Goal: Task Accomplishment & Management: Manage account settings

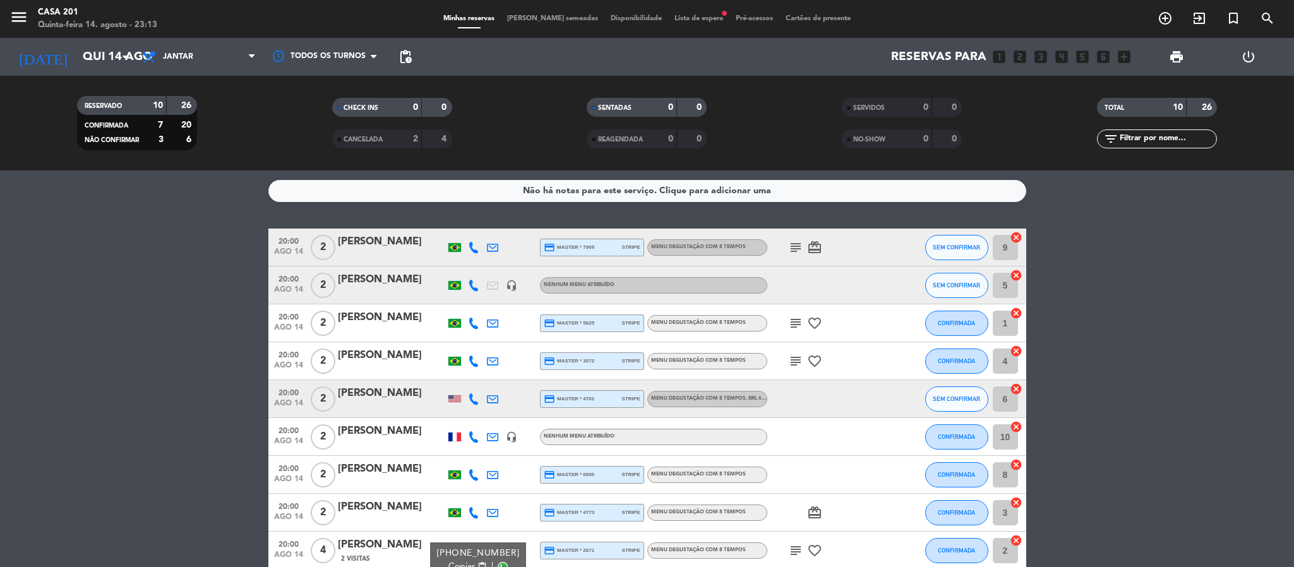
scroll to position [95, 0]
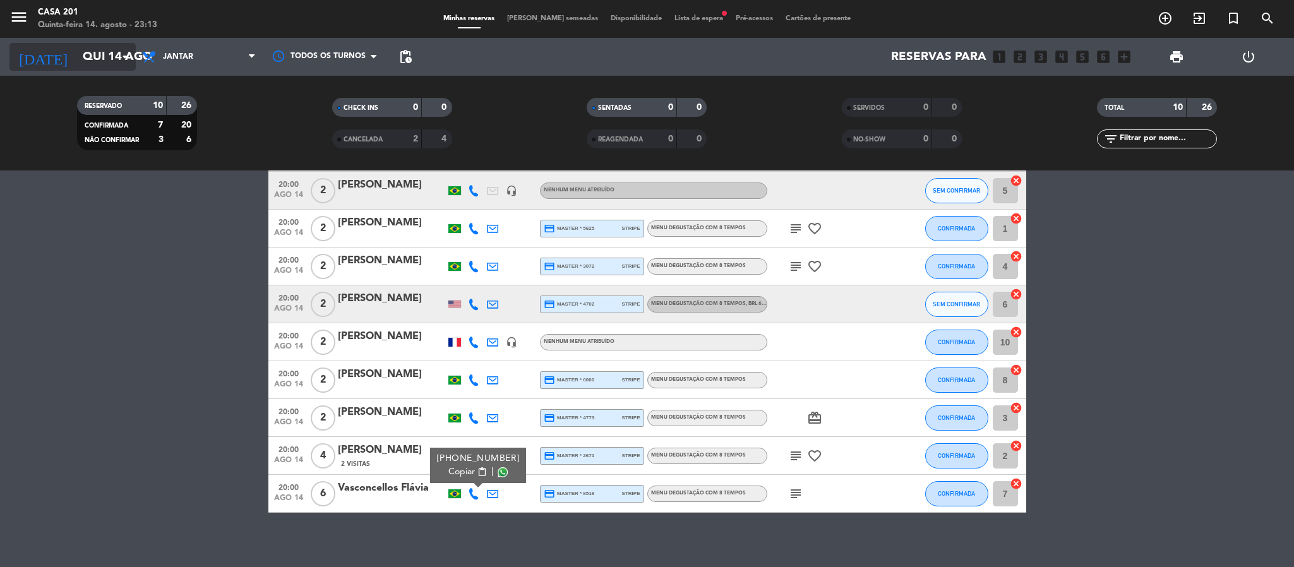
click at [128, 46] on input "Qui 14 ago" at bounding box center [152, 57] width 152 height 27
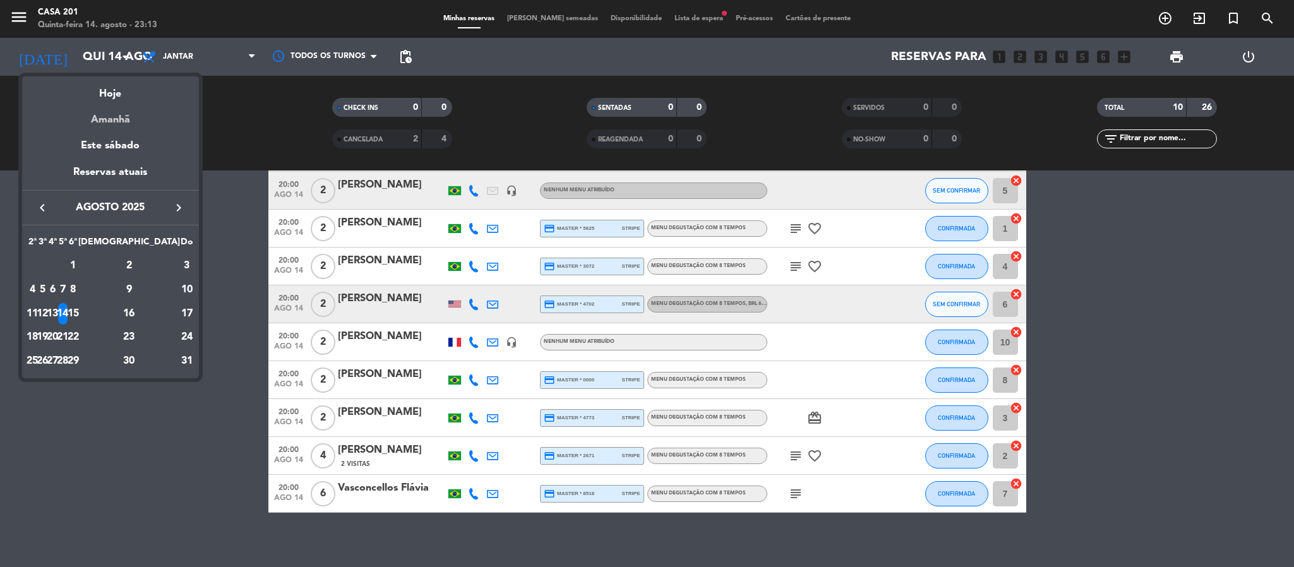
click at [109, 120] on div "Amanhã" at bounding box center [110, 115] width 177 height 26
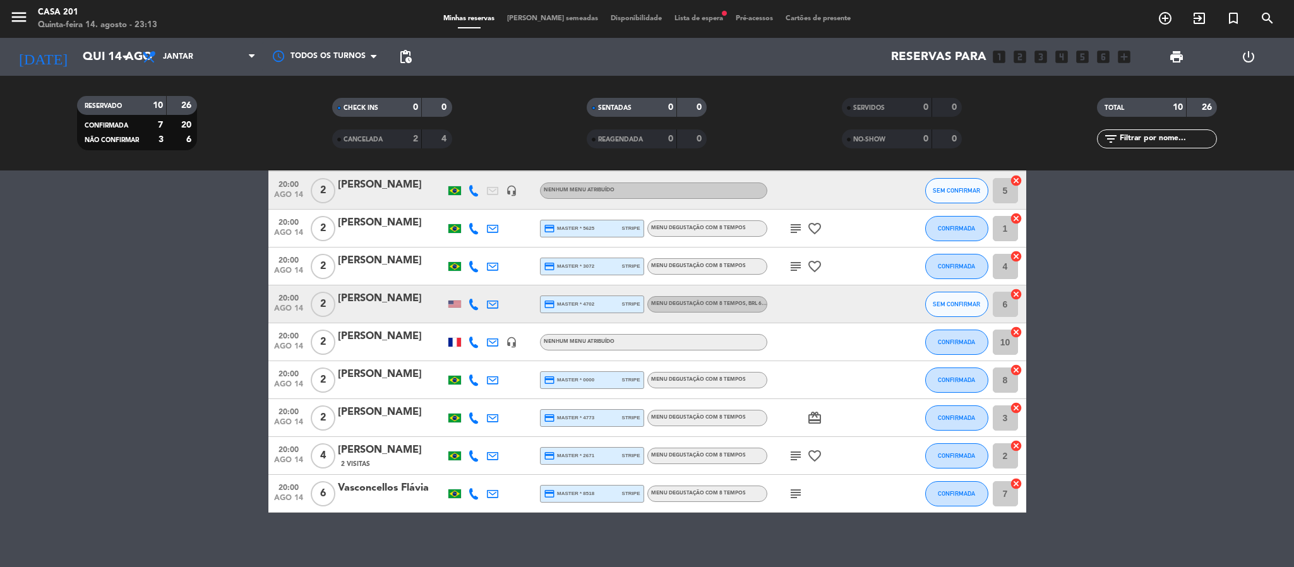
type input "Sex 15 ago"
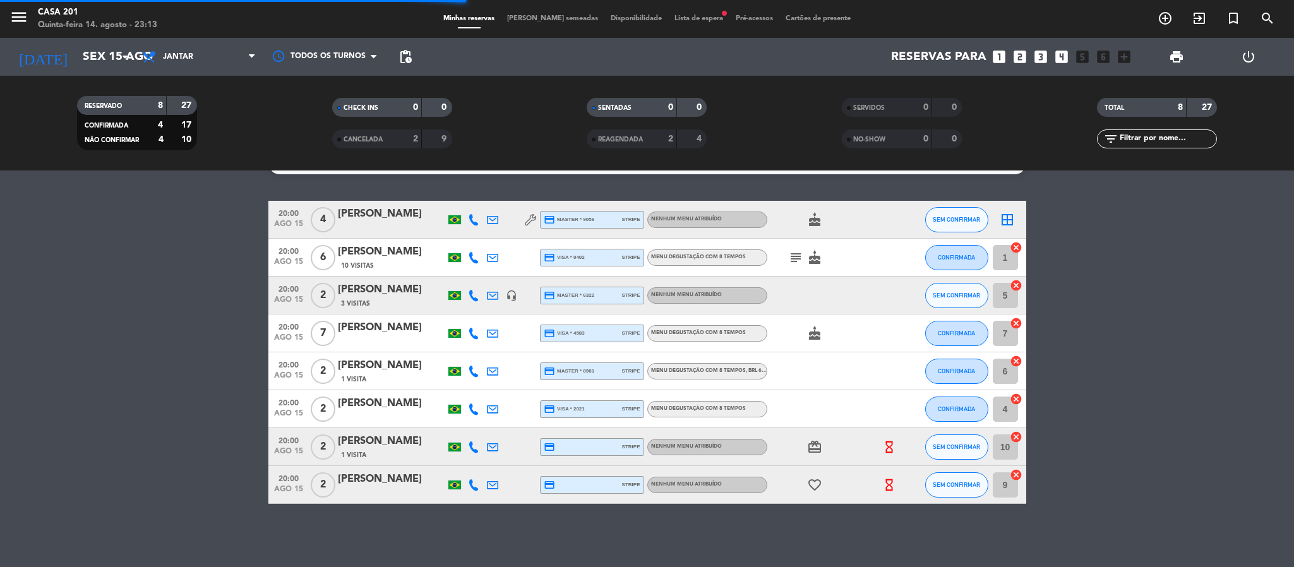
scroll to position [27, 0]
click at [798, 254] on icon "subject" at bounding box center [795, 258] width 15 height 15
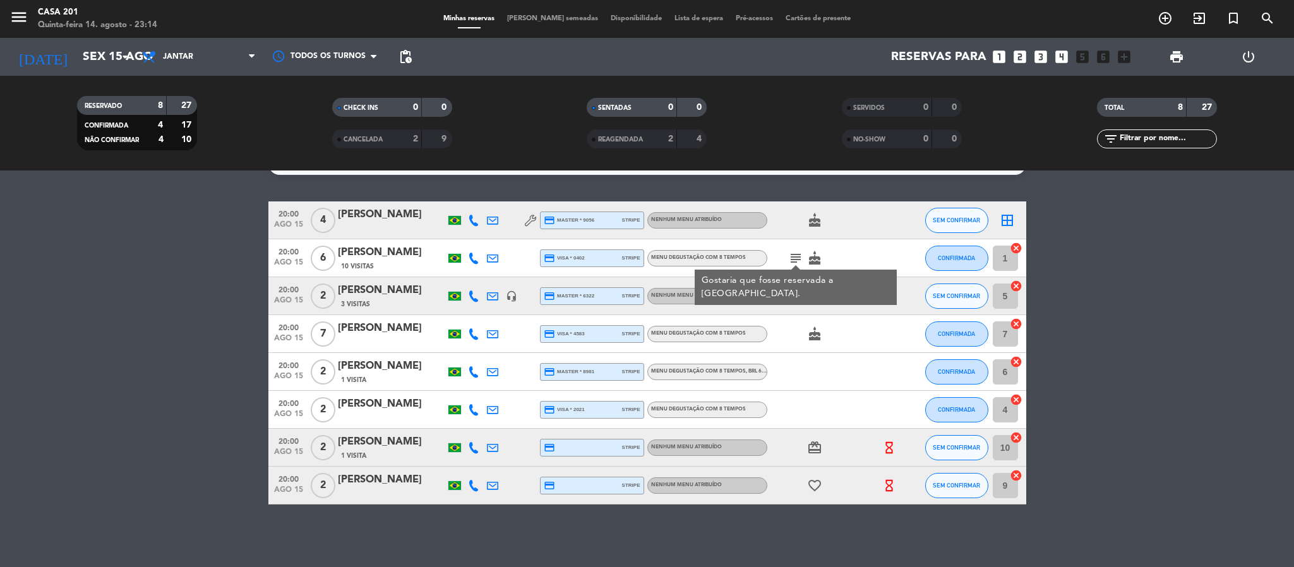
click at [828, 368] on div at bounding box center [824, 371] width 114 height 37
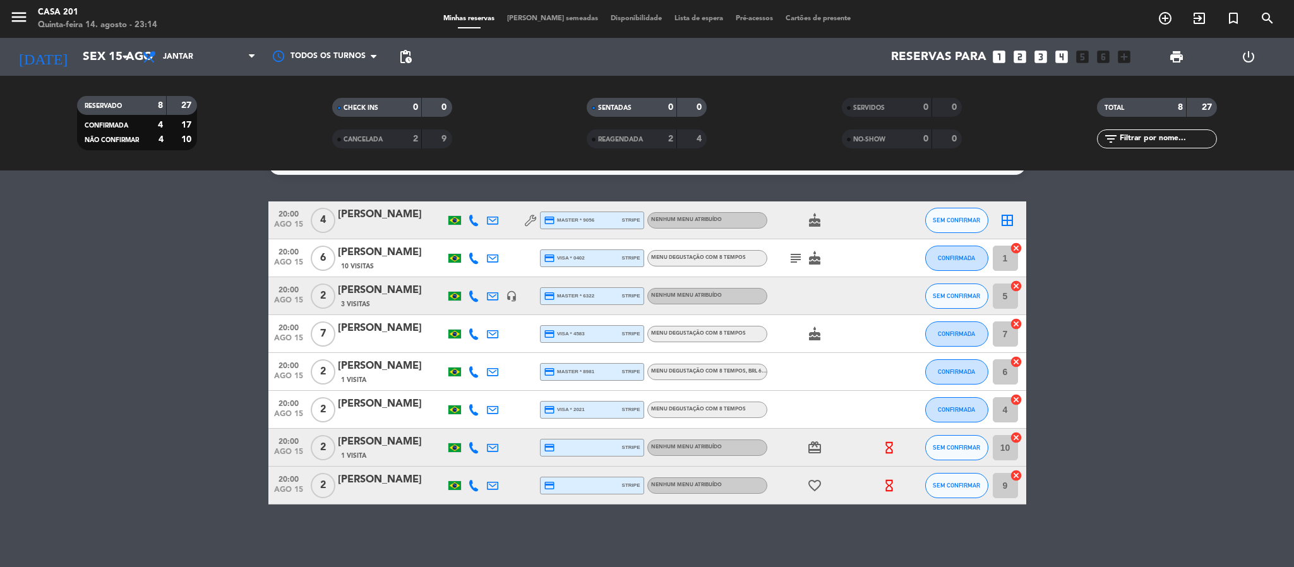
click at [798, 252] on icon "subject" at bounding box center [795, 258] width 15 height 15
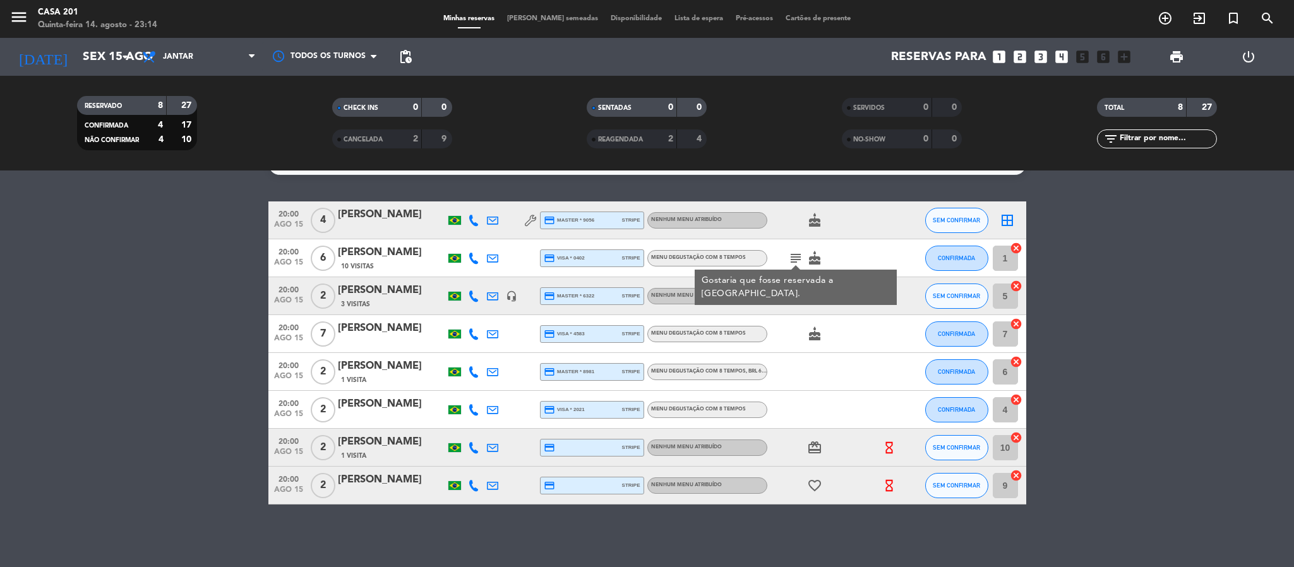
click at [821, 373] on div at bounding box center [824, 371] width 114 height 37
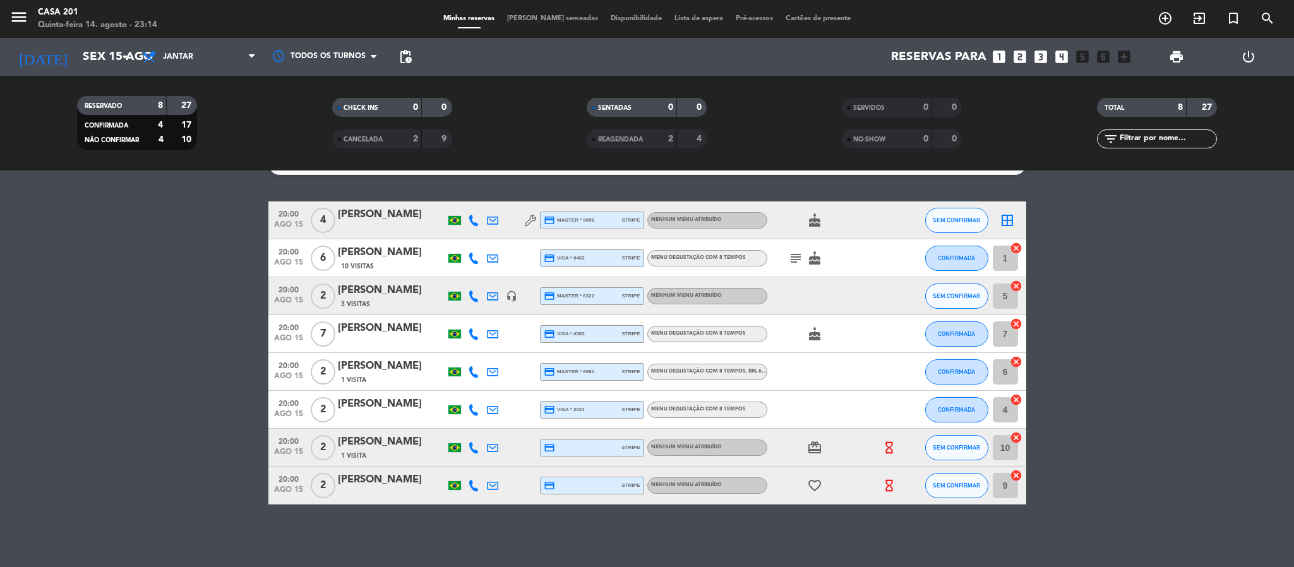
click at [819, 491] on icon "favorite_border" at bounding box center [814, 485] width 15 height 15
click at [830, 538] on div "Não há notas para este serviço. Clique para adicionar uma 20:00 [DATE] 4 [PERSO…" at bounding box center [647, 369] width 1294 height 397
click at [122, 55] on icon "arrow_drop_down" at bounding box center [124, 56] width 15 height 15
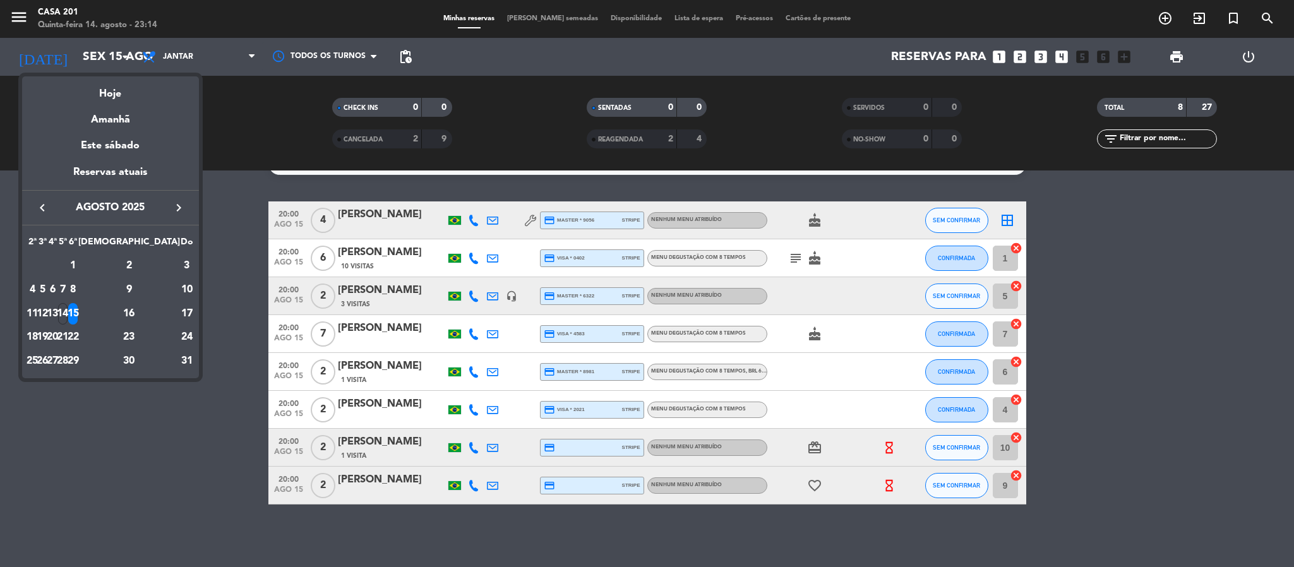
click at [153, 380] on div at bounding box center [647, 283] width 1294 height 567
